Goal: Navigation & Orientation: Find specific page/section

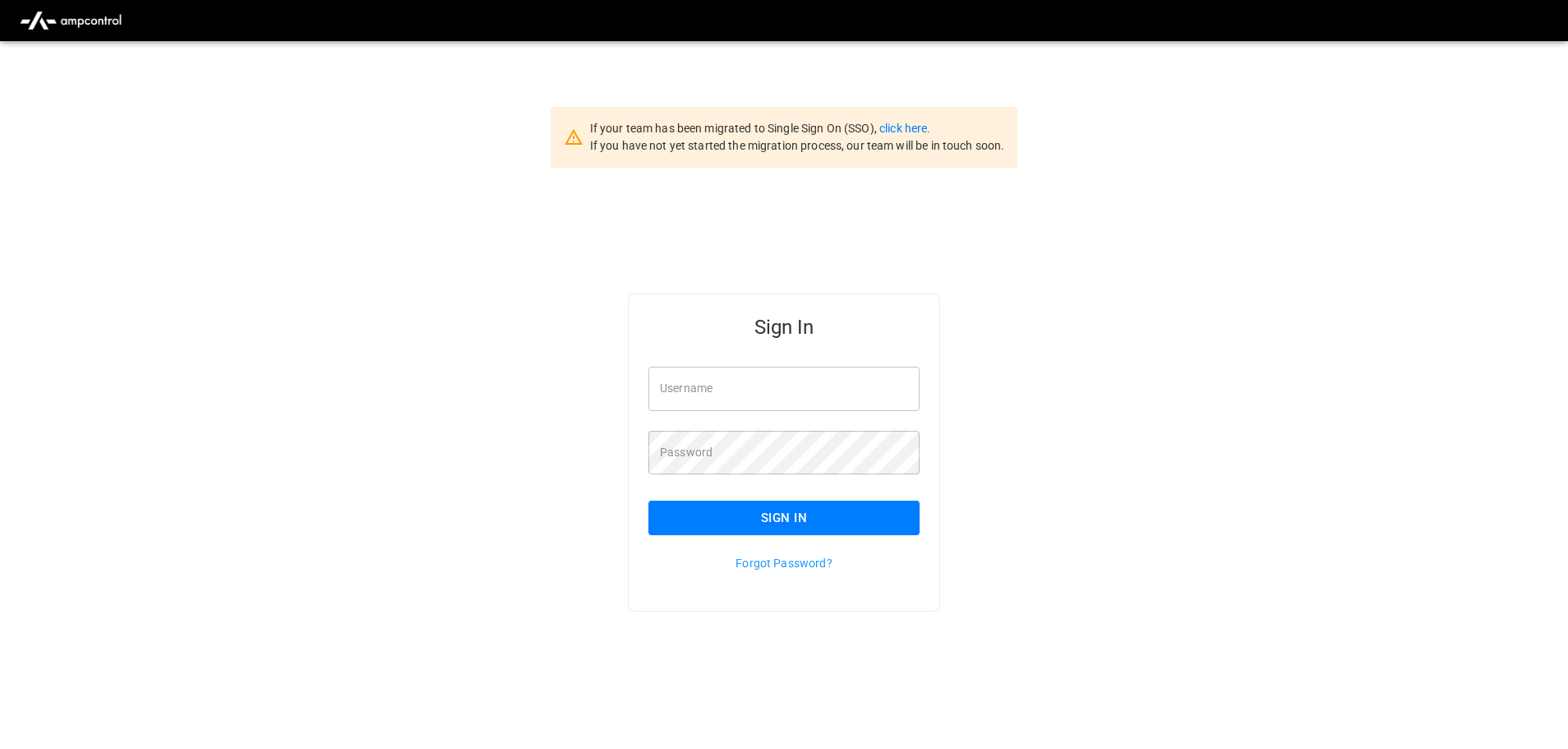
type input "**********"
click at [775, 518] on button "Sign In" at bounding box center [783, 518] width 271 height 35
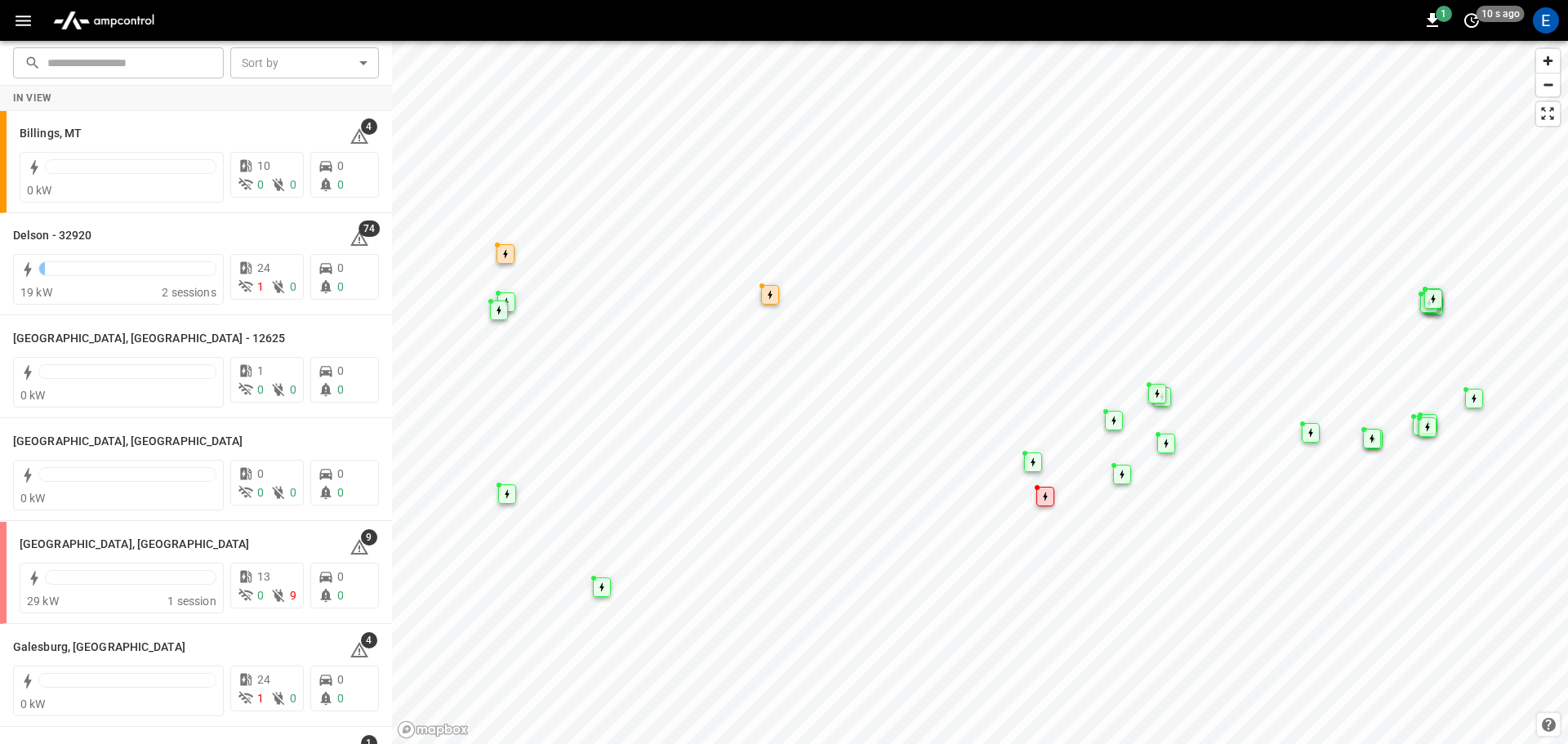
click at [22, 16] on icon "button" at bounding box center [23, 21] width 16 height 10
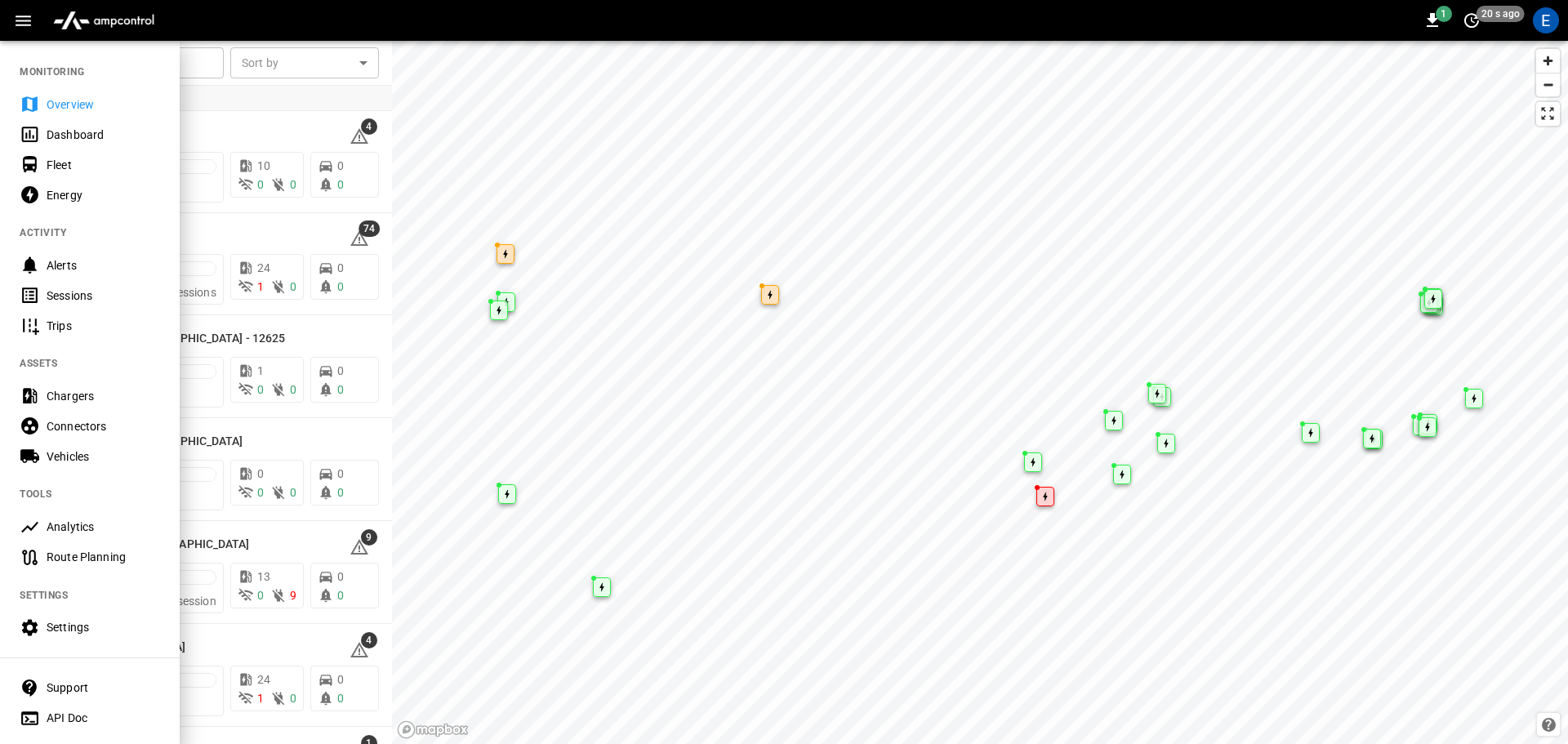
click at [234, 22] on div "1 20 s ago E" at bounding box center [784, 20] width 1568 height 41
click at [176, 20] on div "1 just now E" at bounding box center [784, 20] width 1568 height 41
click at [92, 14] on img "menu" at bounding box center [104, 21] width 114 height 31
